Goal: Information Seeking & Learning: Learn about a topic

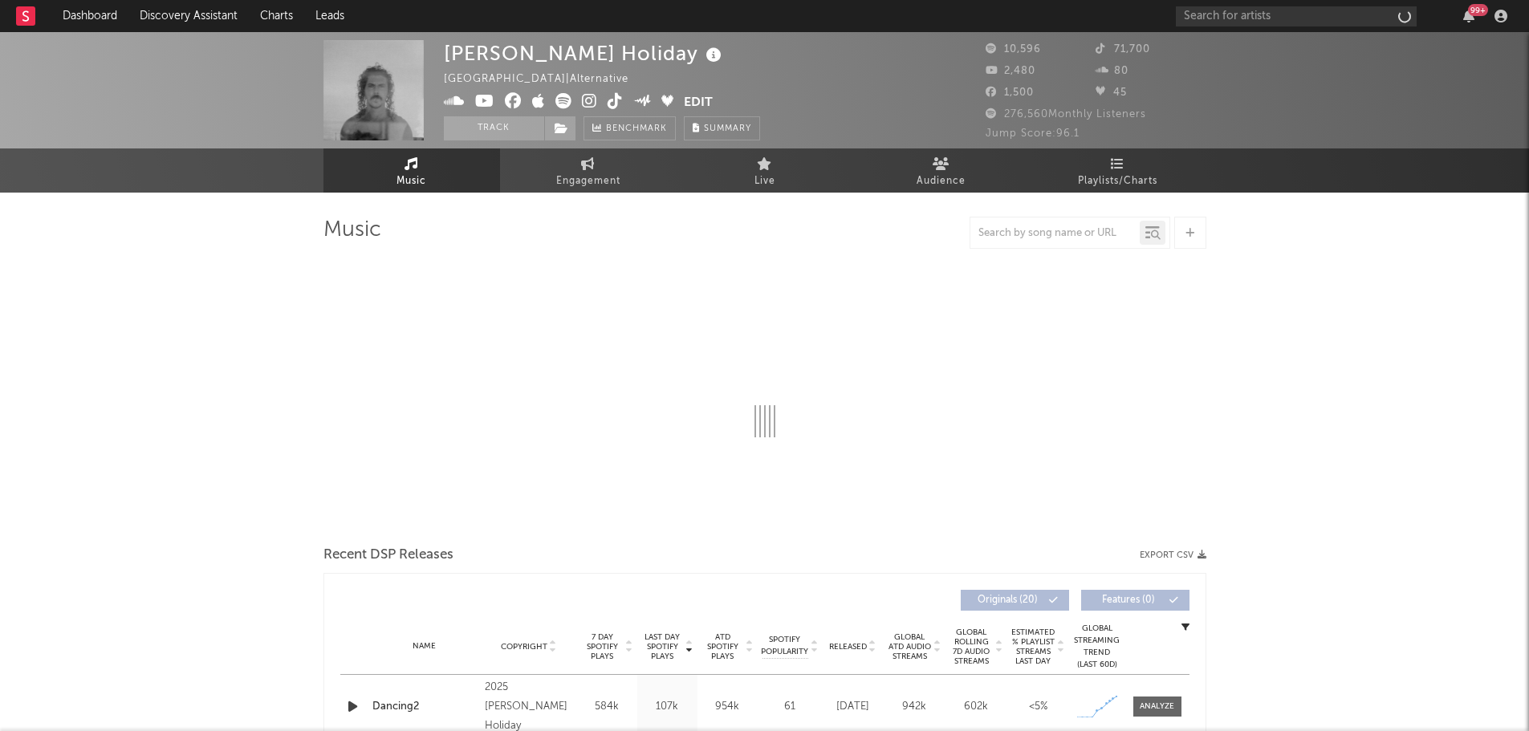
select select "6m"
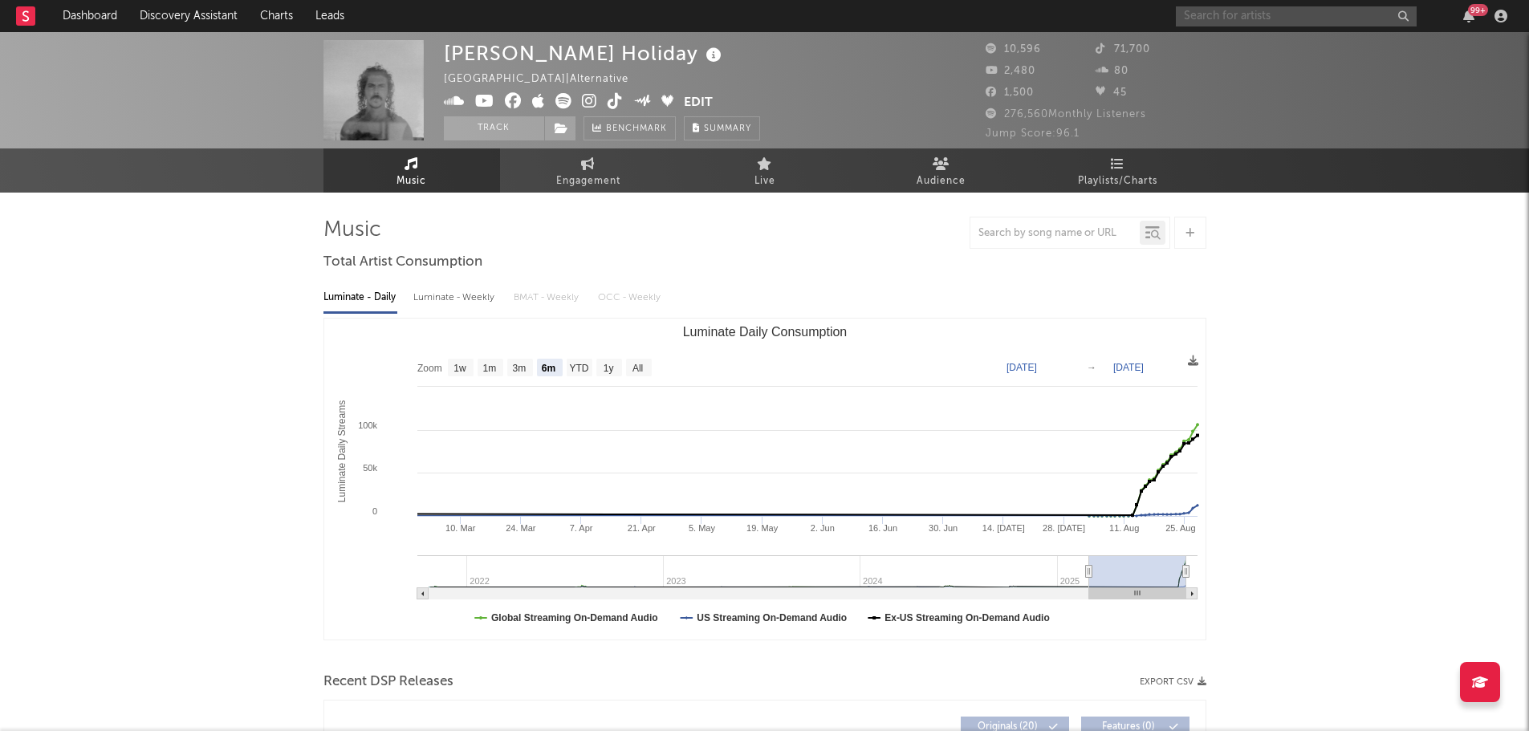
click at [1203, 19] on input "text" at bounding box center [1296, 16] width 241 height 20
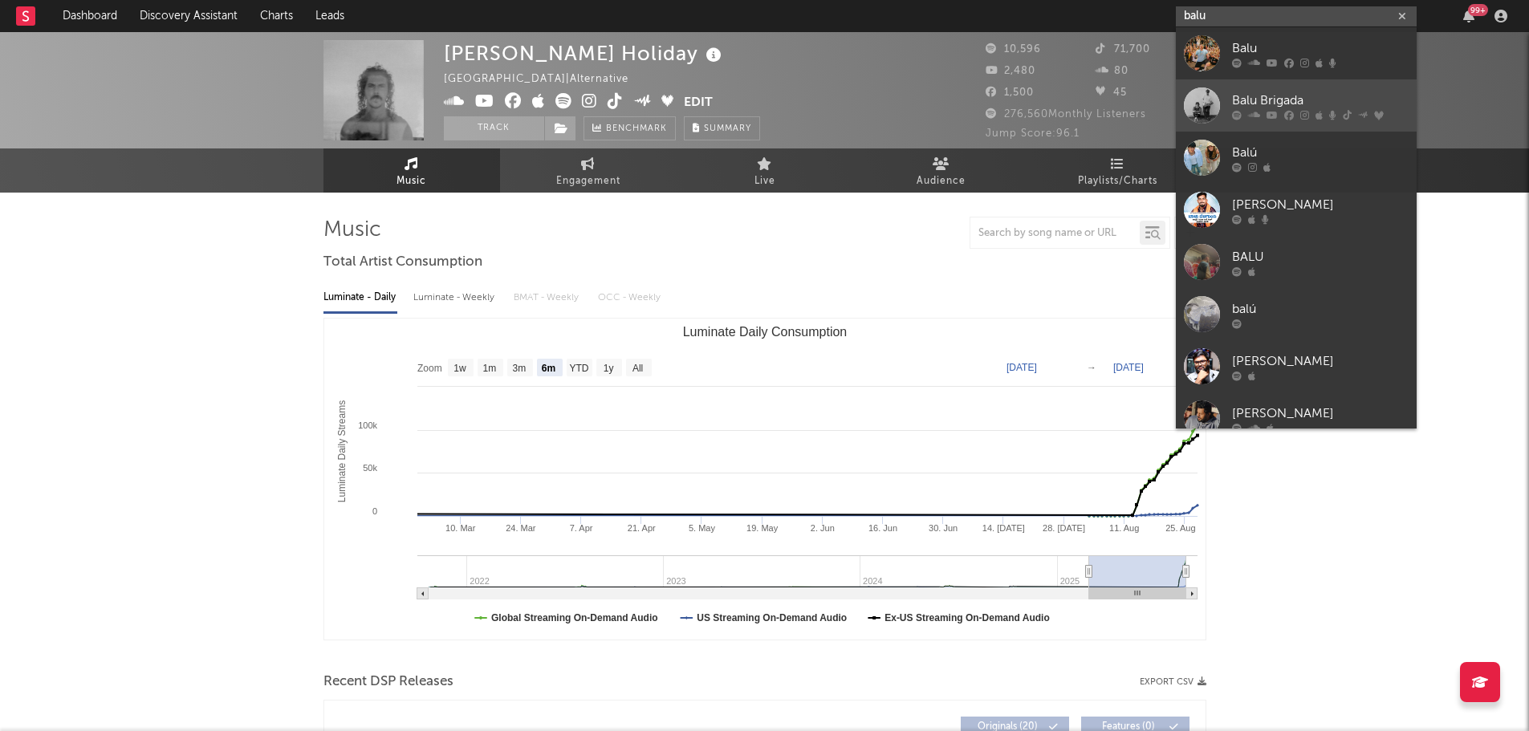
type input "balu"
click at [1255, 95] on div "Balu Brigada" at bounding box center [1320, 100] width 177 height 19
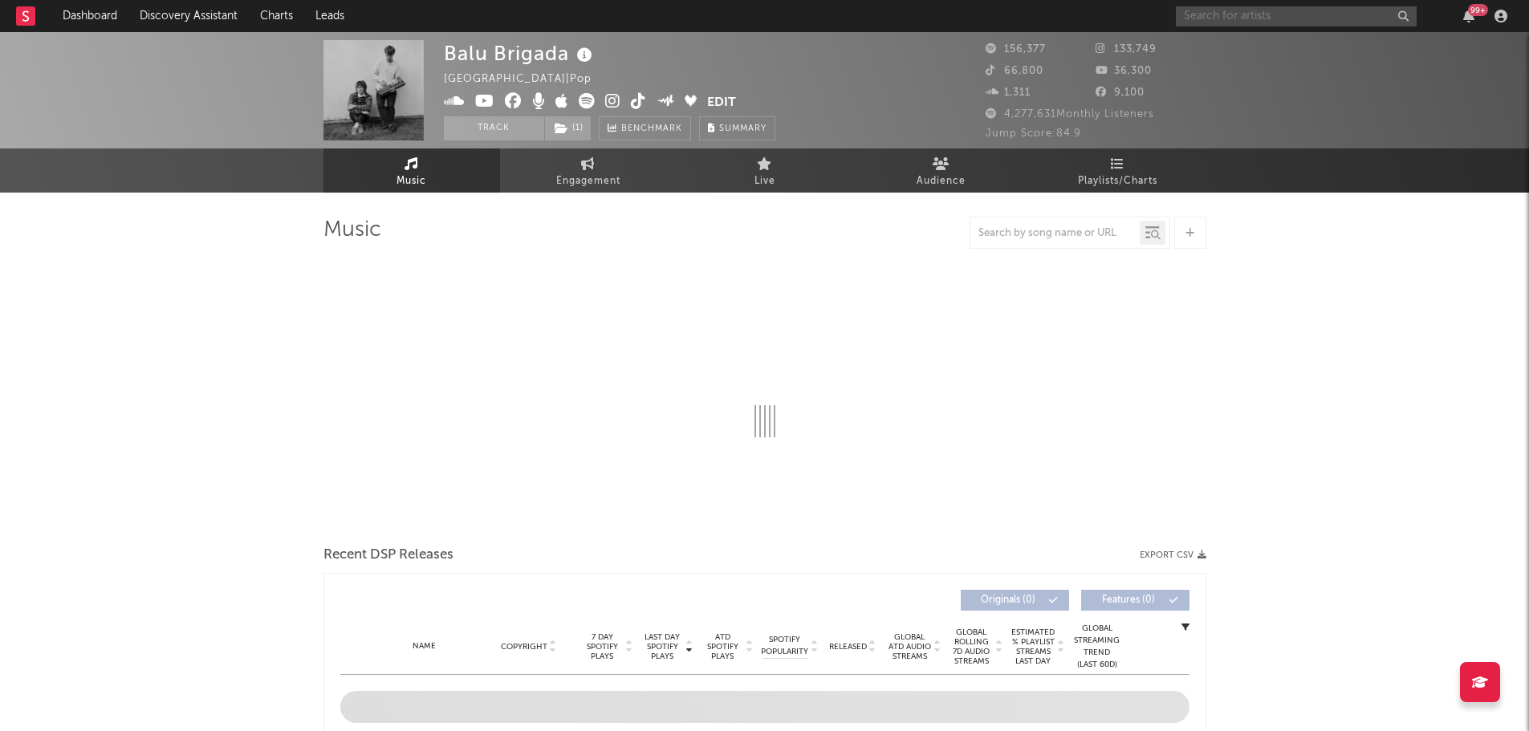
click at [1245, 17] on input "text" at bounding box center [1296, 16] width 241 height 20
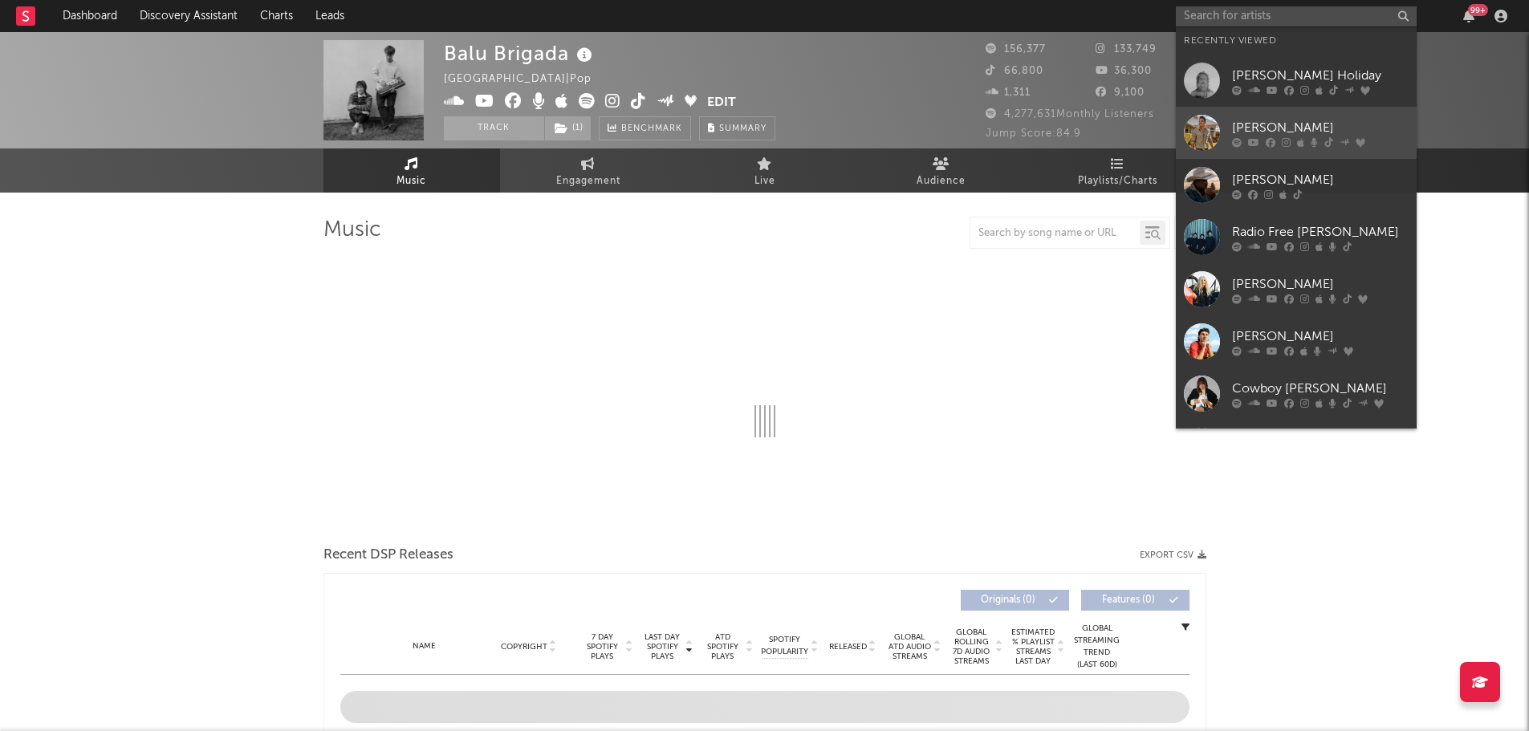
click at [1274, 135] on div "[PERSON_NAME]" at bounding box center [1320, 127] width 177 height 19
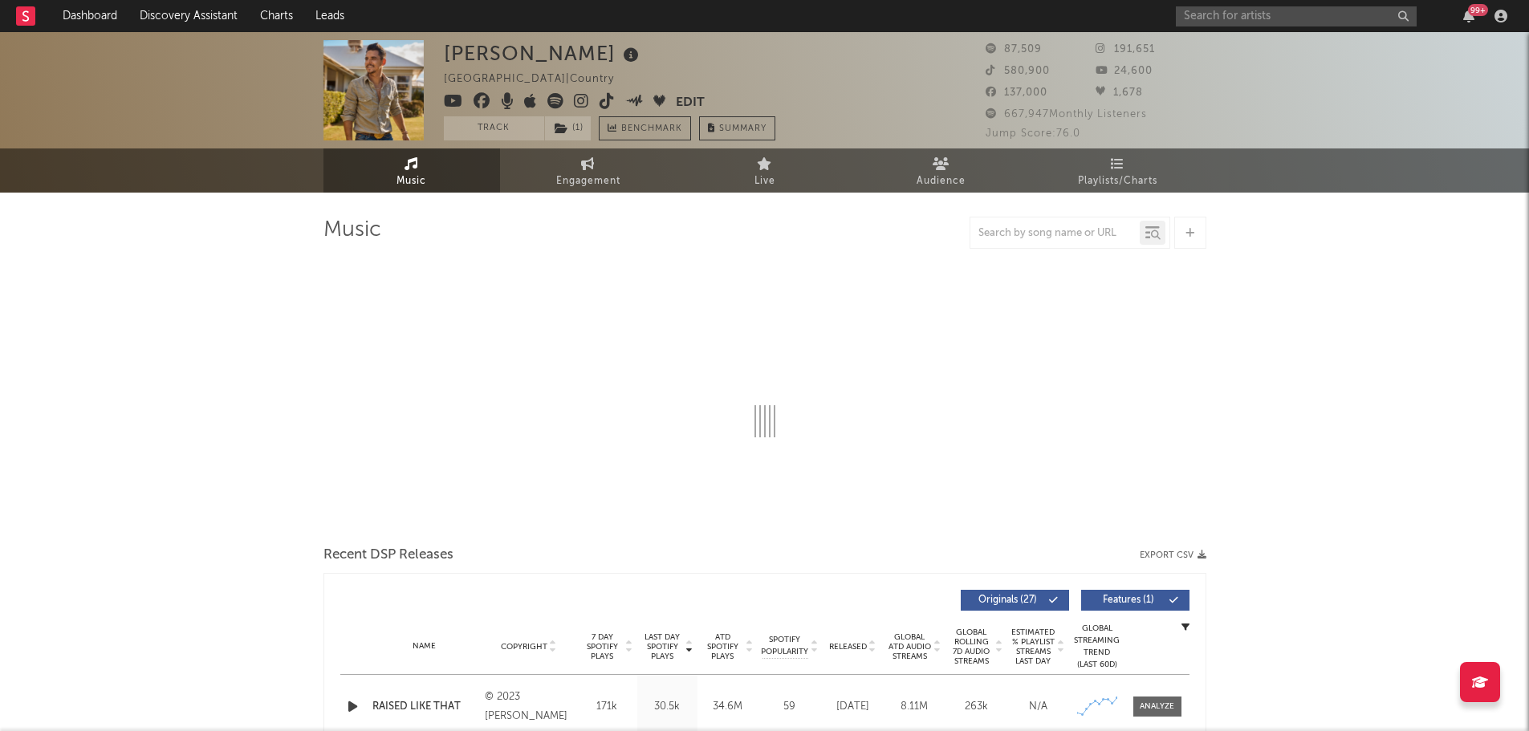
select select "6m"
